Goal: Task Accomplishment & Management: Use online tool/utility

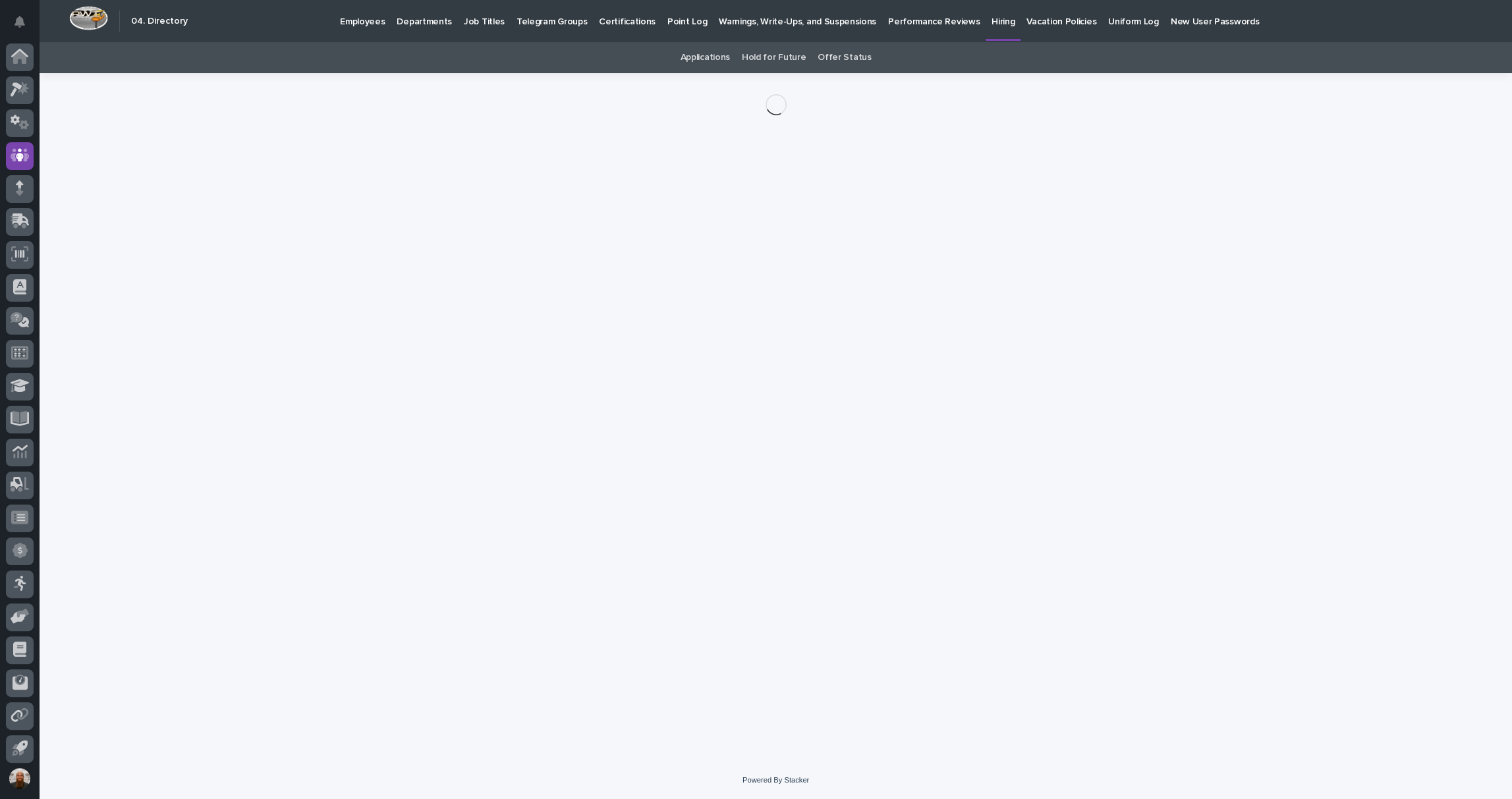
scroll to position [3, 0]
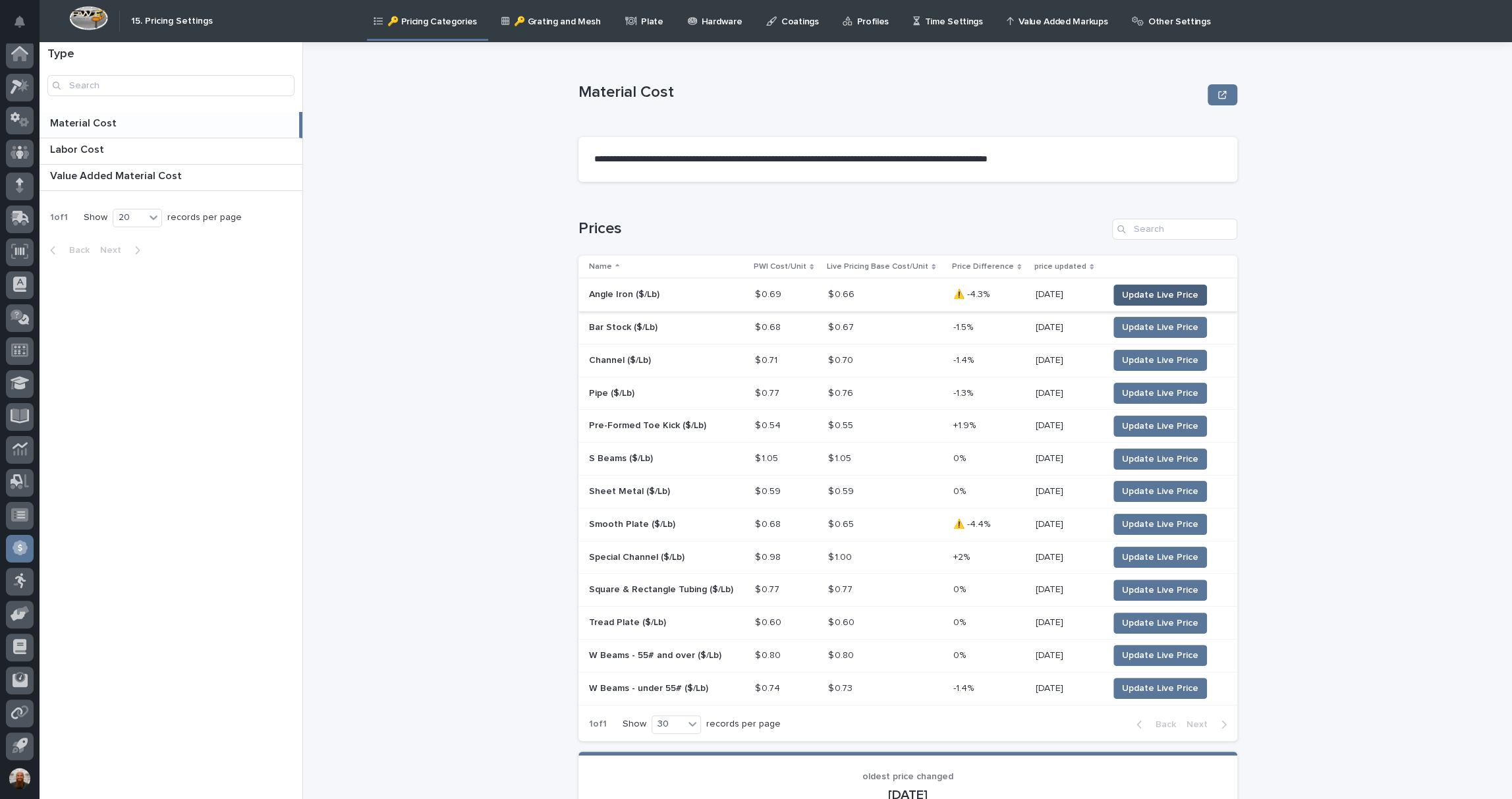
click at [1167, 289] on span "Update Live Price" at bounding box center [1161, 296] width 77 height 13
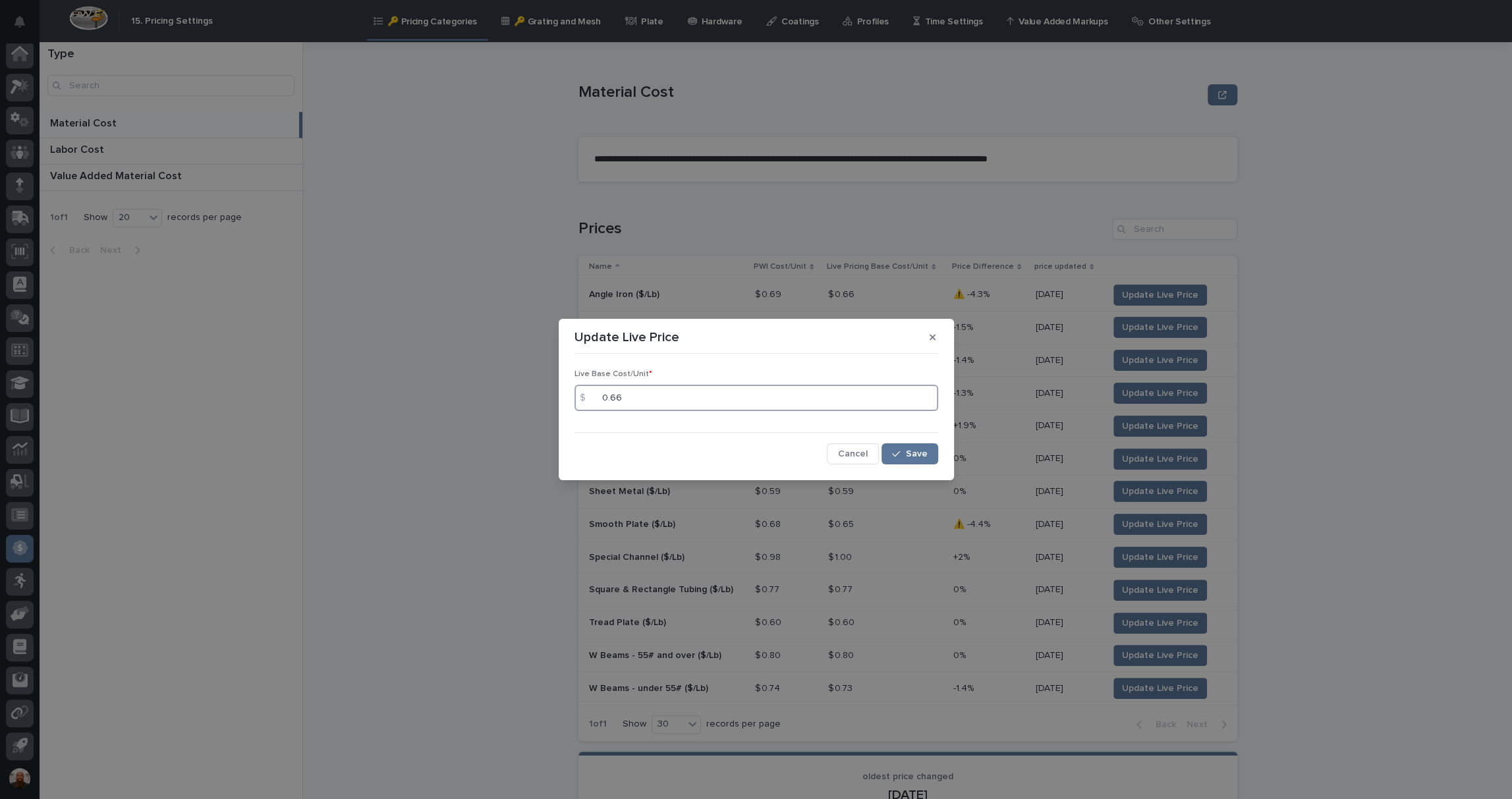
click at [686, 398] on input "0.66" at bounding box center [756, 398] width 364 height 27
type input "0.7"
click at [922, 449] on span "Save" at bounding box center [917, 453] width 22 height 9
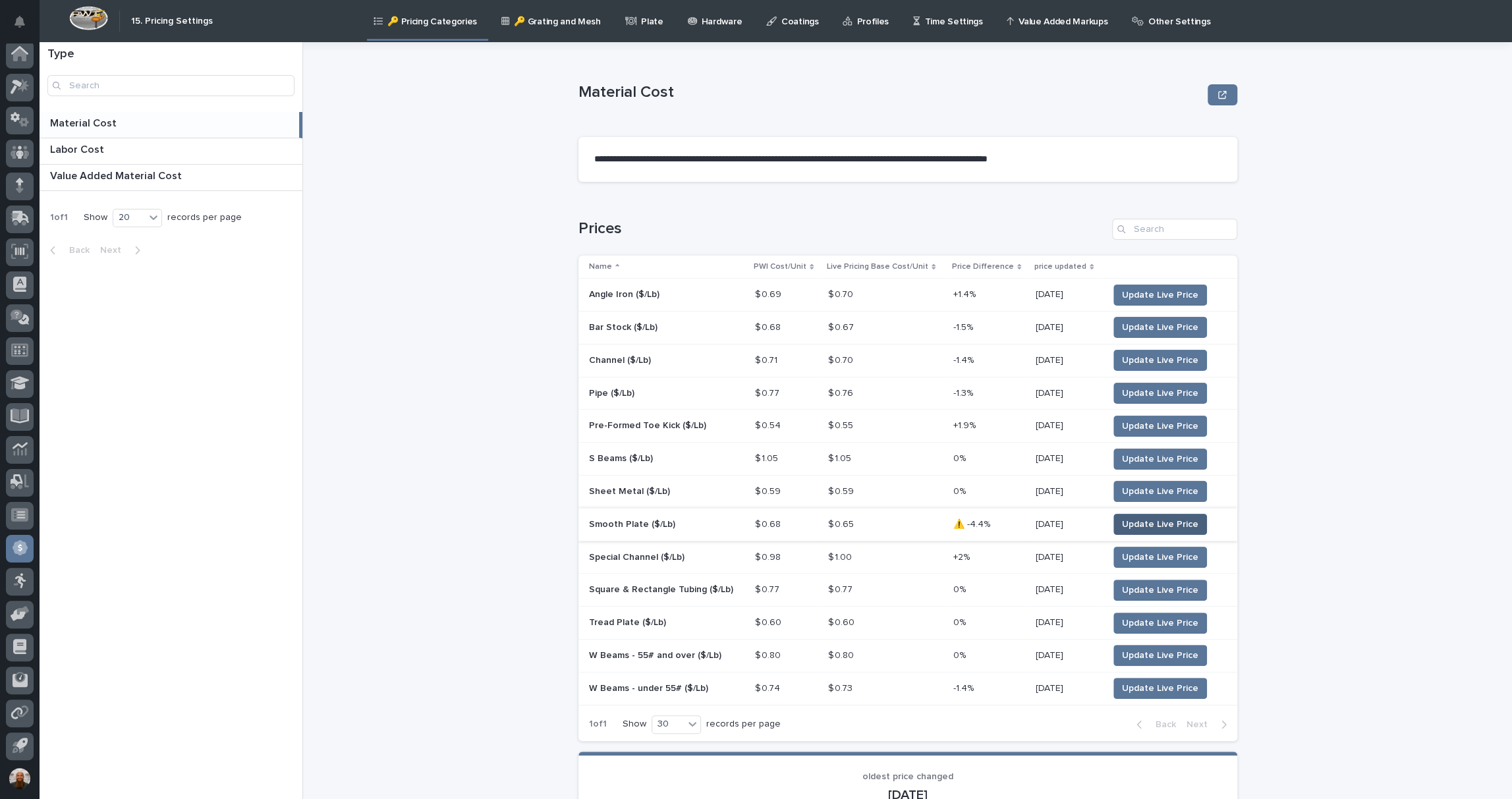
click at [1140, 518] on span "Update Live Price" at bounding box center [1161, 524] width 77 height 13
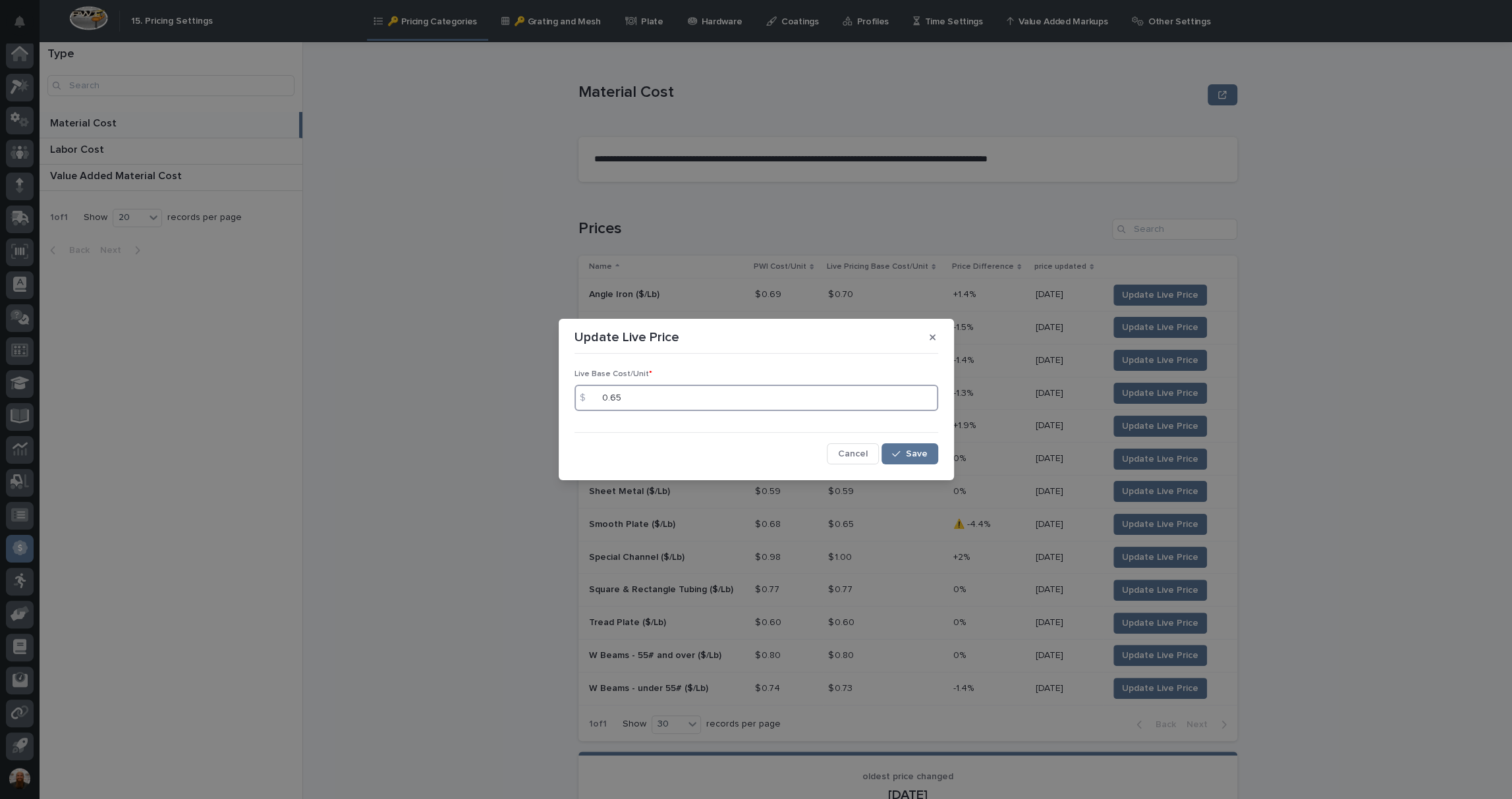
click at [753, 398] on input "0.65" at bounding box center [756, 398] width 364 height 27
type input "0.69"
click at [905, 456] on div "button" at bounding box center [898, 453] width 13 height 9
